Goal: Check status: Check status

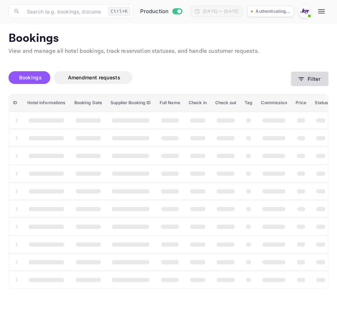
click at [306, 81] on button "Filter" at bounding box center [310, 79] width 38 height 15
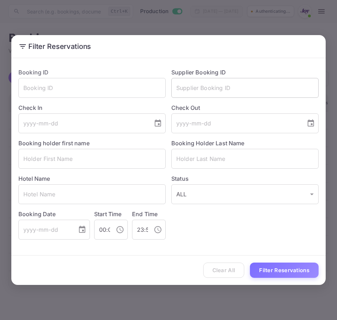
click at [299, 85] on input "text" at bounding box center [244, 88] width 147 height 20
paste input "9321193"
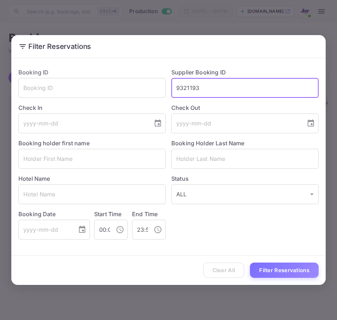
type input "9321193"
click at [244, 275] on div "Clear All Filter Reservations" at bounding box center [168, 269] width 315 height 29
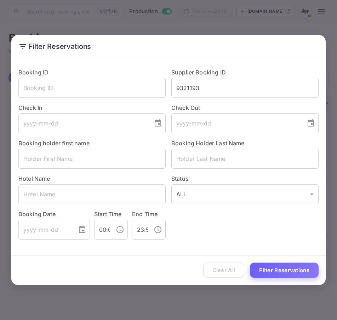
click at [264, 274] on button "Filter Reservations" at bounding box center [284, 270] width 69 height 15
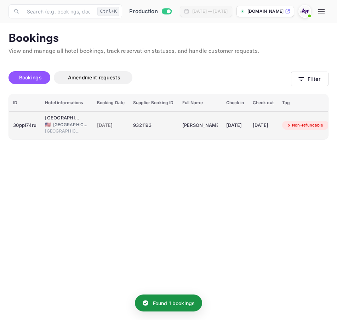
click at [55, 127] on span "[GEOGRAPHIC_DATA]" at bounding box center [70, 125] width 35 height 6
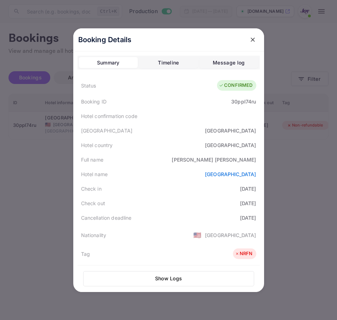
drag, startPoint x: 153, startPoint y: 173, endPoint x: 254, endPoint y: 174, distance: 101.0
click at [254, 174] on div "Hotel name Cambria Hotel Milwaukee Downtown" at bounding box center [169, 174] width 182 height 15
copy link "Cambria Hotel Milwaukee Downtown"
